Goal: Understand process/instructions: Learn how to perform a task or action

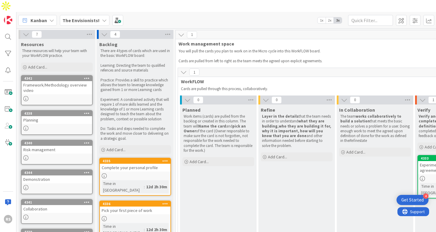
click at [79, 15] on div "The Envisionists!" at bounding box center [85, 20] width 50 height 11
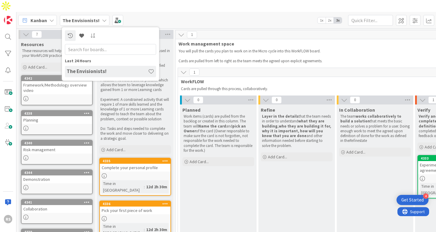
click at [80, 17] on b "The Envisionists!" at bounding box center [81, 20] width 37 height 6
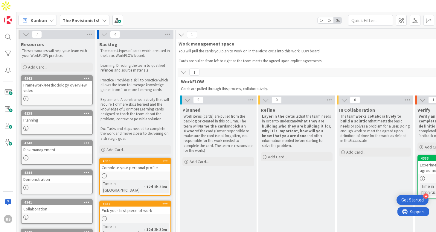
click at [50, 15] on div "Kanban" at bounding box center [37, 20] width 39 height 11
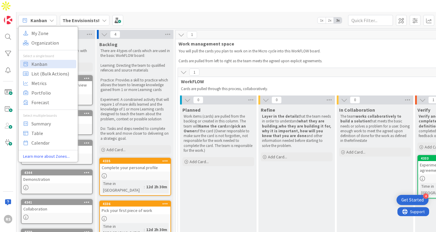
click at [50, 15] on div "Kanban" at bounding box center [37, 20] width 39 height 11
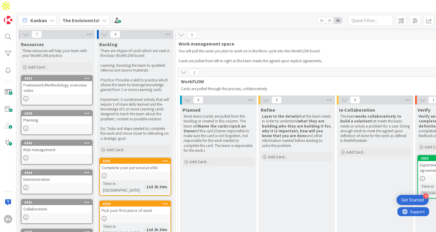
click at [30, 30] on div "7" at bounding box center [57, 34] width 77 height 9
click at [28, 31] on icon at bounding box center [26, 34] width 7 height 7
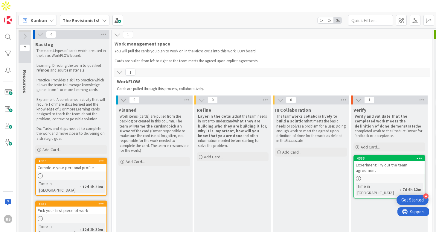
click at [28, 32] on button at bounding box center [25, 36] width 13 height 9
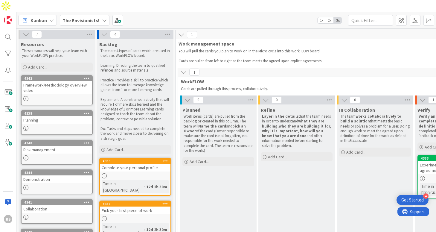
click at [27, 31] on icon at bounding box center [26, 34] width 7 height 7
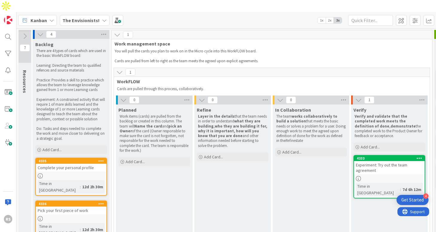
click at [41, 31] on icon at bounding box center [40, 34] width 7 height 7
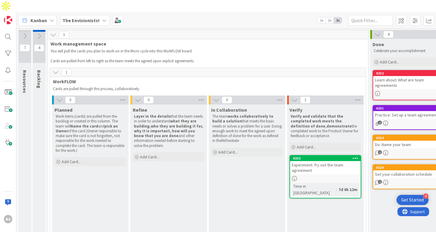
click at [41, 33] on icon at bounding box center [39, 36] width 7 height 7
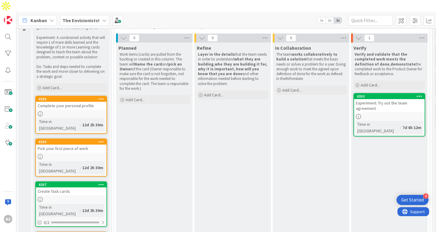
scroll to position [69, 0]
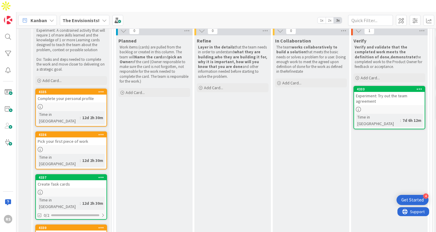
click at [87, 147] on div at bounding box center [71, 149] width 71 height 5
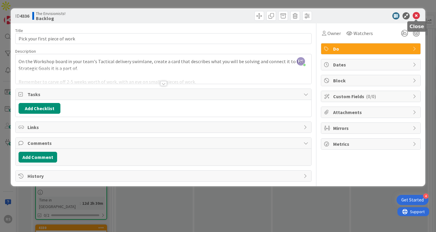
click at [418, 14] on icon at bounding box center [416, 15] width 7 height 7
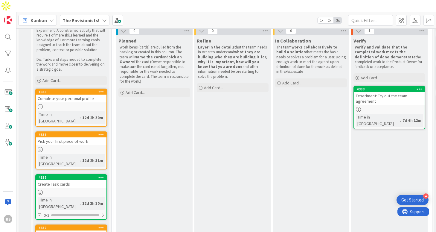
click at [156, 152] on div "Planned Work items (cards) are pulled from the backlog or created in this colum…" at bounding box center [154, 147] width 77 height 225
